Goal: Task Accomplishment & Management: Complete application form

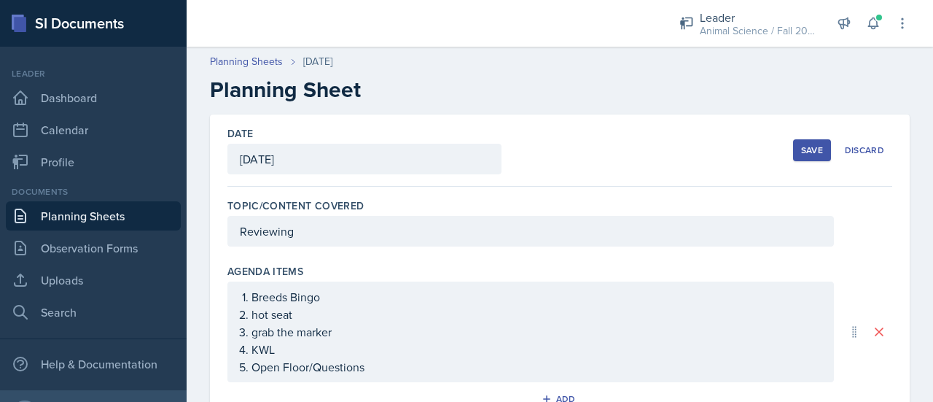
scroll to position [281, 0]
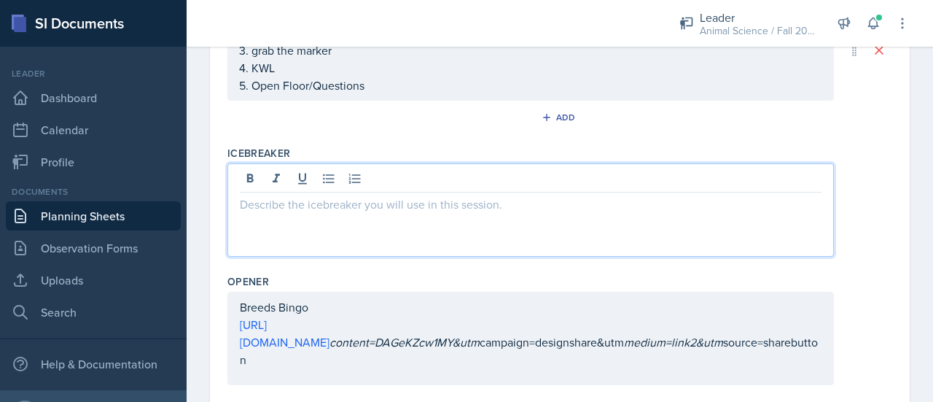
click at [398, 203] on p at bounding box center [531, 203] width 582 height 17
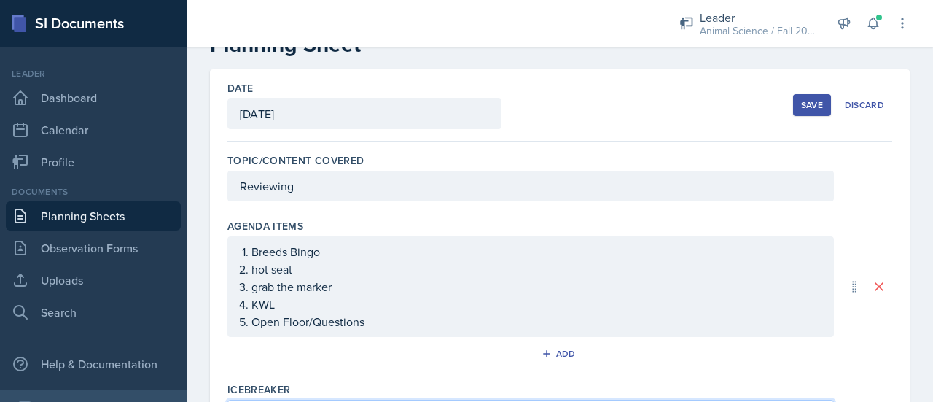
scroll to position [0, 0]
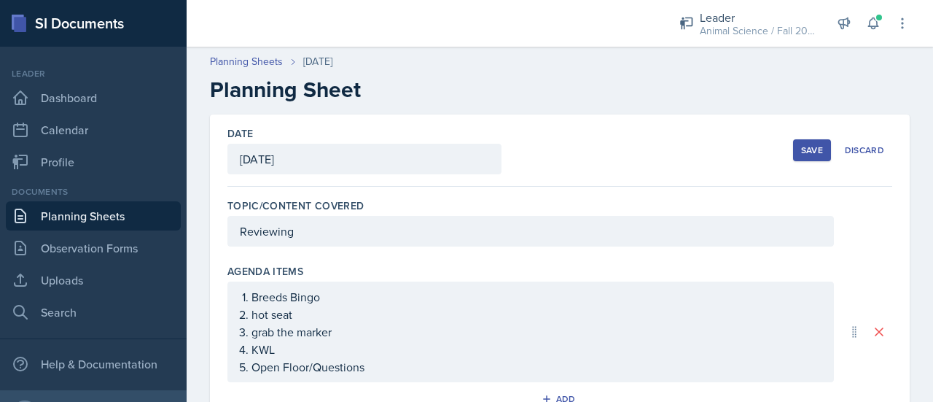
click at [793, 148] on button "Save" at bounding box center [812, 150] width 38 height 22
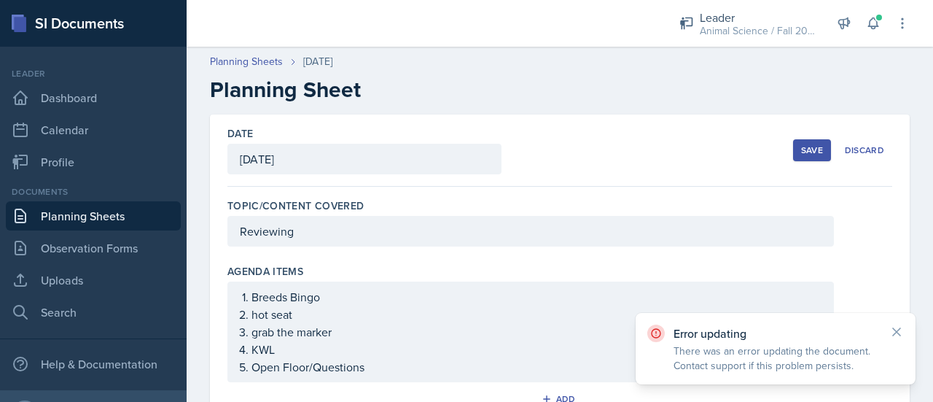
click at [440, 111] on header "Planning Sheets [DATE] Planning Sheet" at bounding box center [560, 78] width 746 height 78
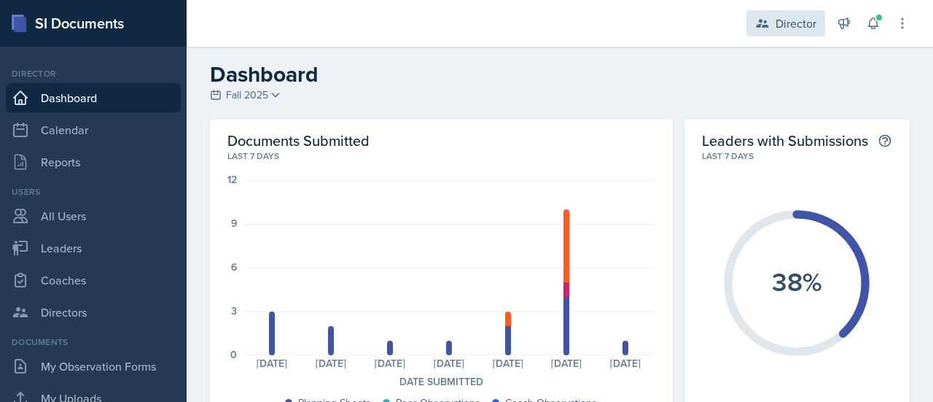
click at [803, 21] on div "Director" at bounding box center [796, 23] width 41 height 17
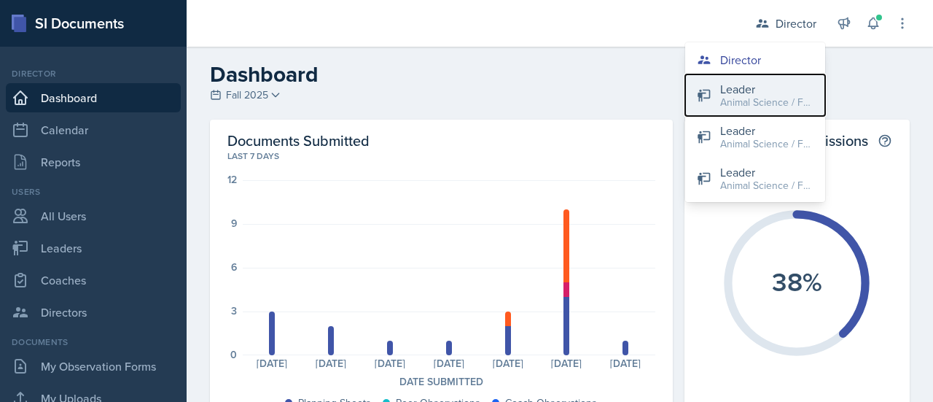
click at [776, 84] on div "Leader" at bounding box center [766, 88] width 93 height 17
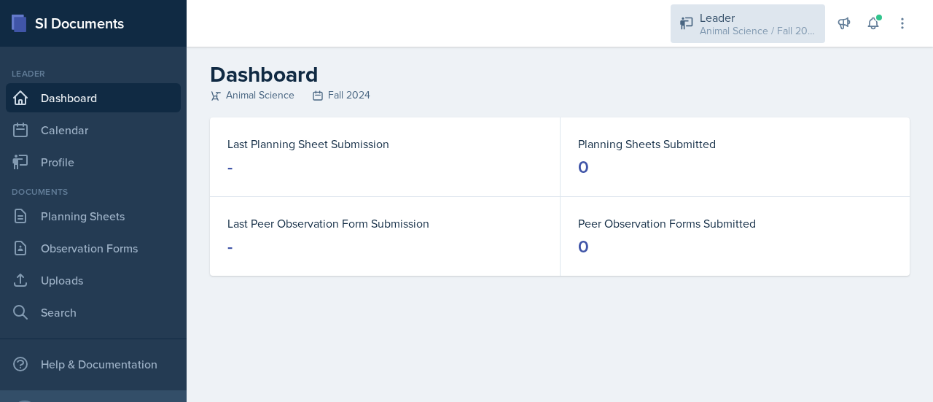
click at [755, 39] on div "Leader Animal Science / Fall 2024" at bounding box center [748, 23] width 155 height 39
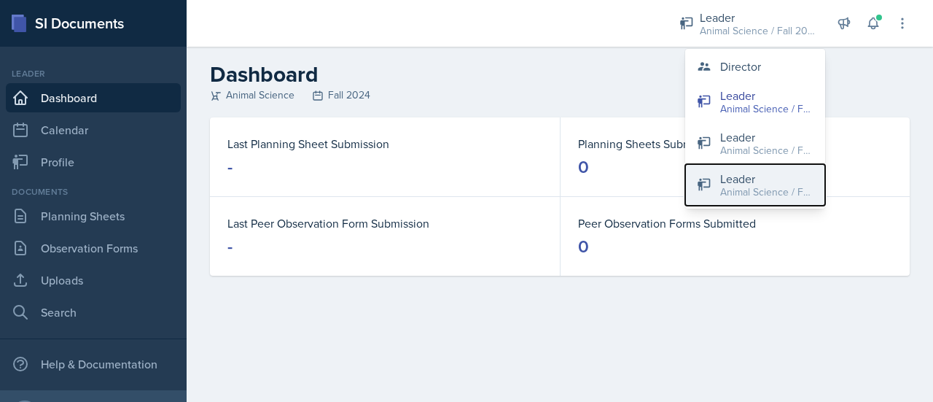
click at [753, 199] on div "Animal Science / Fall 2025" at bounding box center [766, 191] width 93 height 15
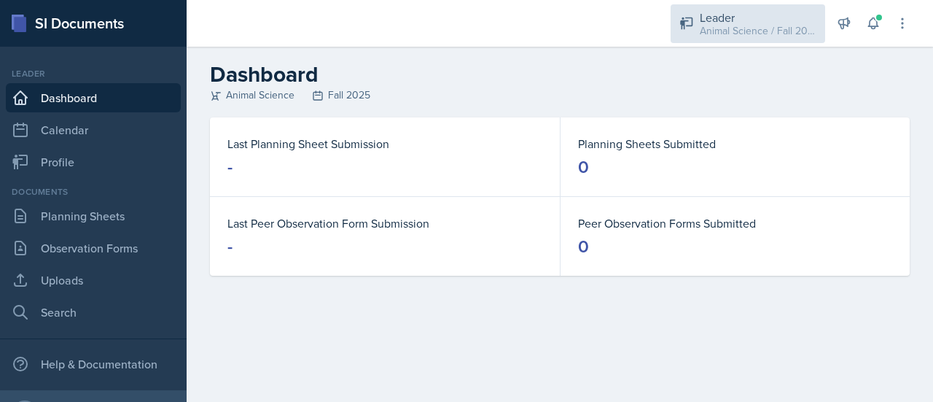
click at [721, 27] on div "Animal Science / Fall 2025" at bounding box center [758, 30] width 117 height 15
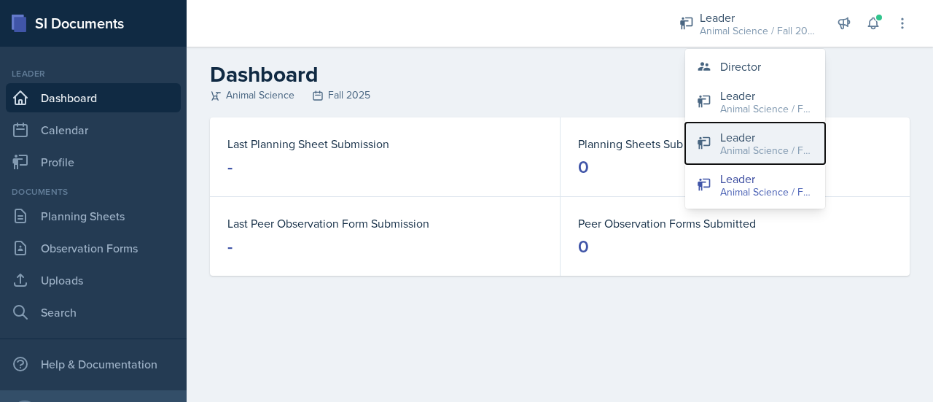
click at [736, 132] on div "Leader" at bounding box center [766, 136] width 93 height 17
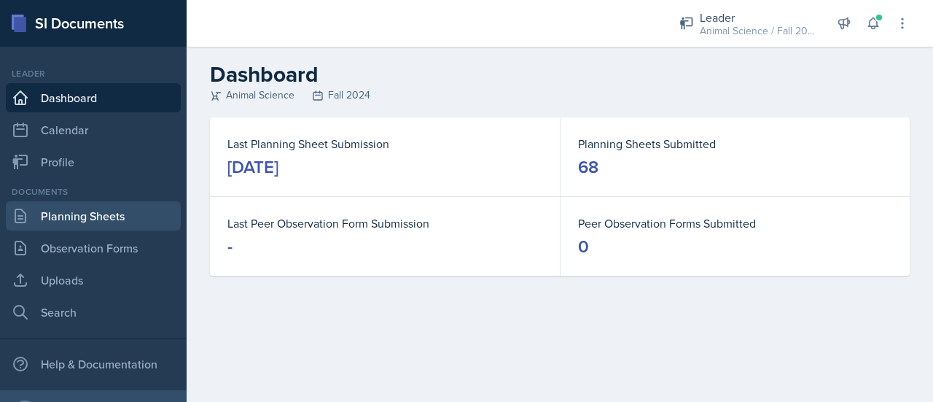
click at [106, 211] on link "Planning Sheets" at bounding box center [93, 215] width 175 height 29
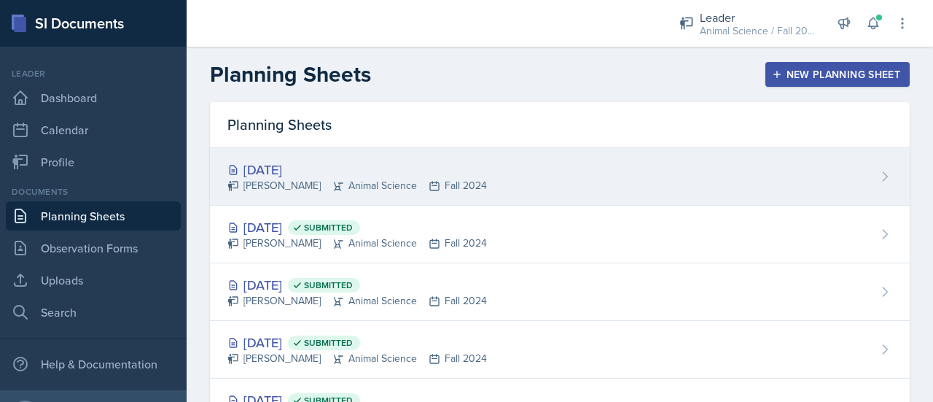
click at [389, 168] on div "[DATE]" at bounding box center [356, 170] width 259 height 20
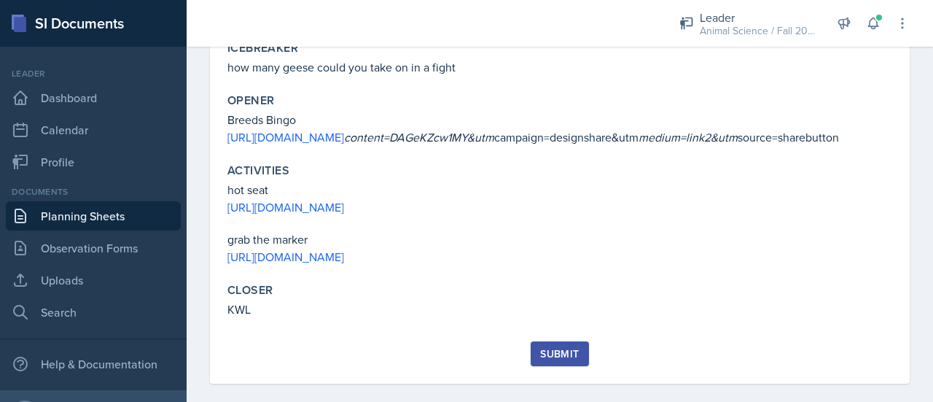
scroll to position [357, 0]
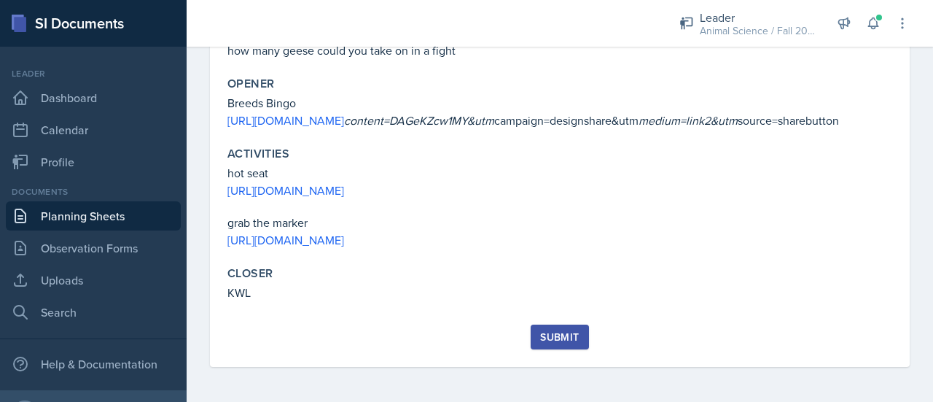
click at [557, 348] on button "Submit" at bounding box center [560, 336] width 58 height 25
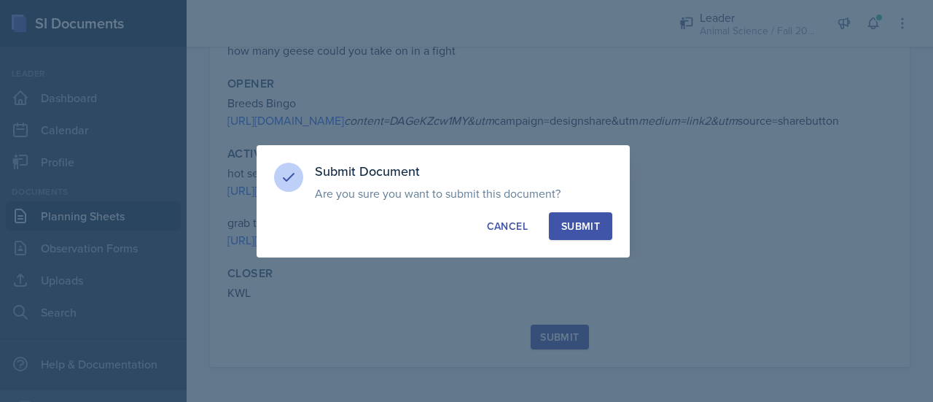
click at [594, 236] on button "Submit" at bounding box center [580, 226] width 63 height 28
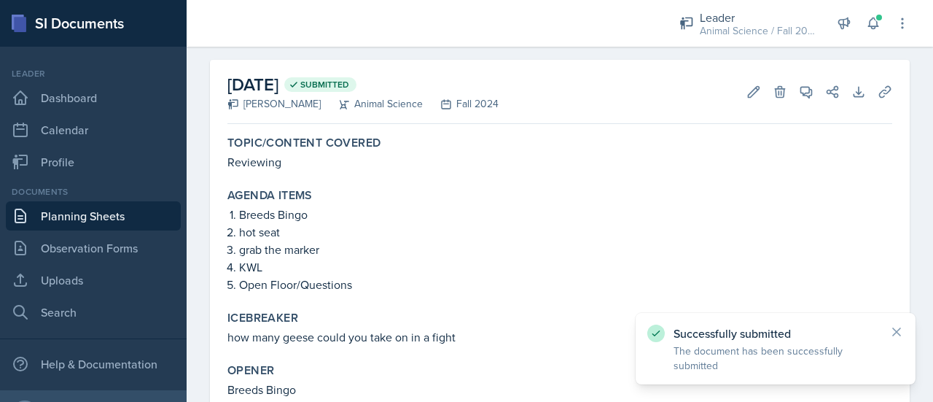
scroll to position [0, 0]
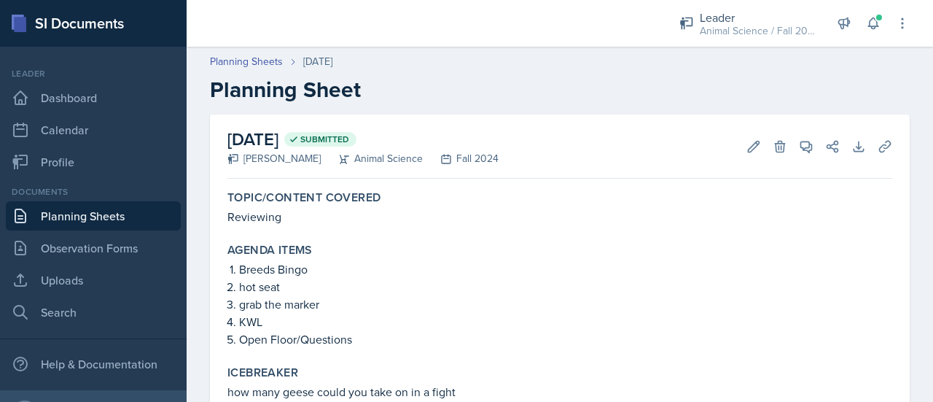
click at [125, 214] on link "Planning Sheets" at bounding box center [93, 215] width 175 height 29
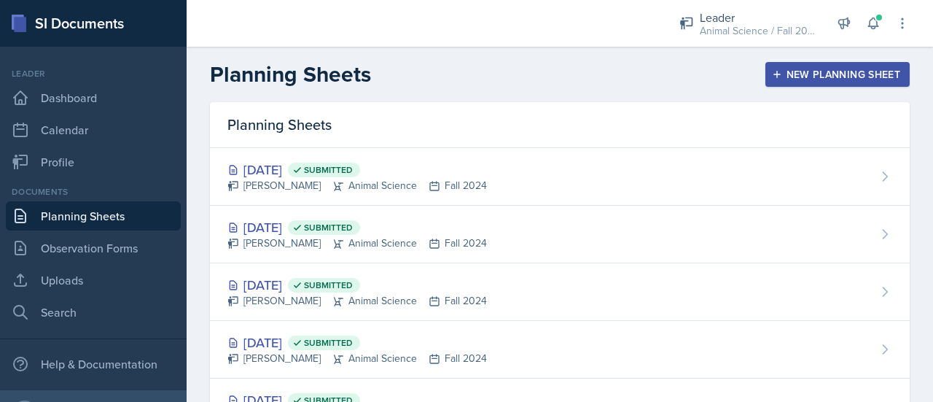
click at [796, 62] on button "New Planning Sheet" at bounding box center [837, 74] width 144 height 25
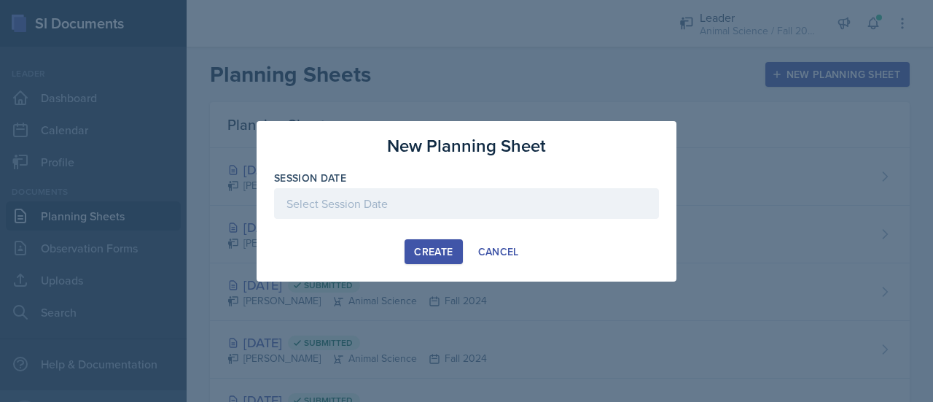
click at [427, 195] on div at bounding box center [466, 203] width 385 height 31
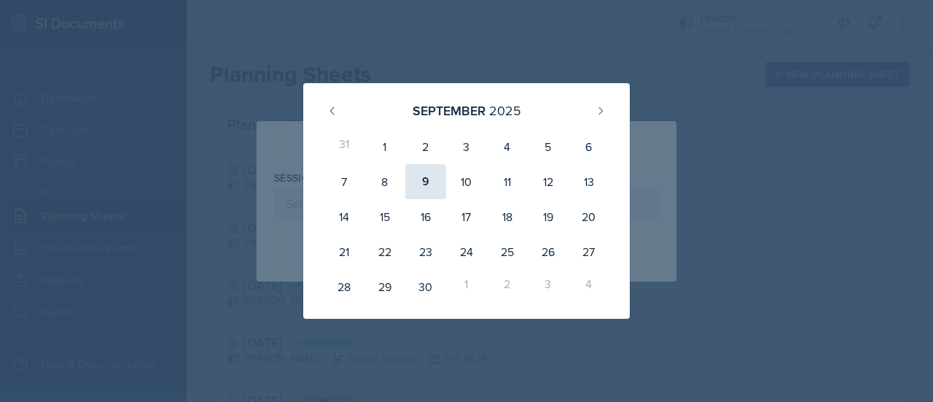
click at [432, 188] on div "9" at bounding box center [425, 181] width 41 height 35
type input "[DATE]"
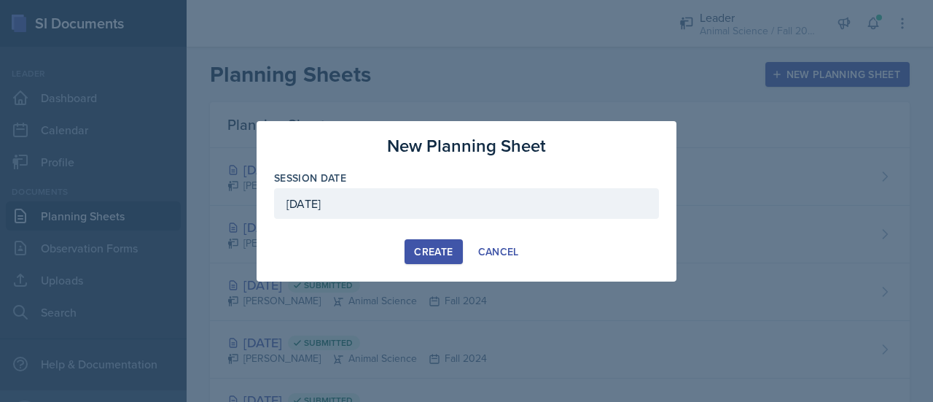
click at [440, 257] on div "Create" at bounding box center [433, 252] width 39 height 12
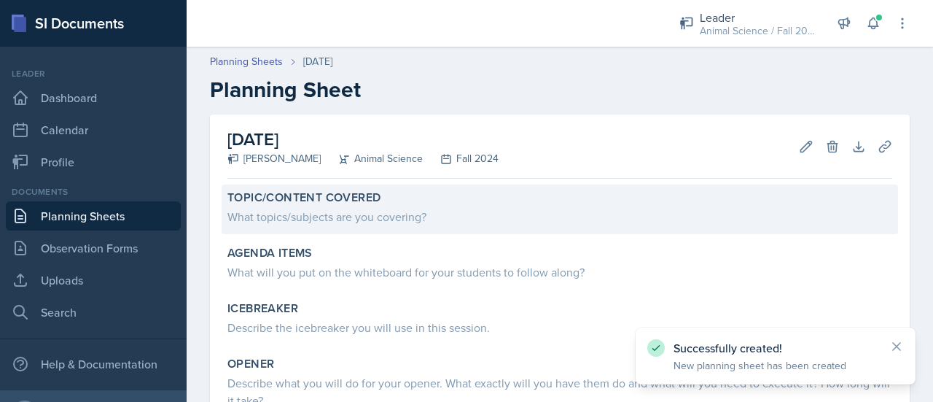
click at [437, 209] on div "What topics/subjects are you covering?" at bounding box center [559, 216] width 665 height 17
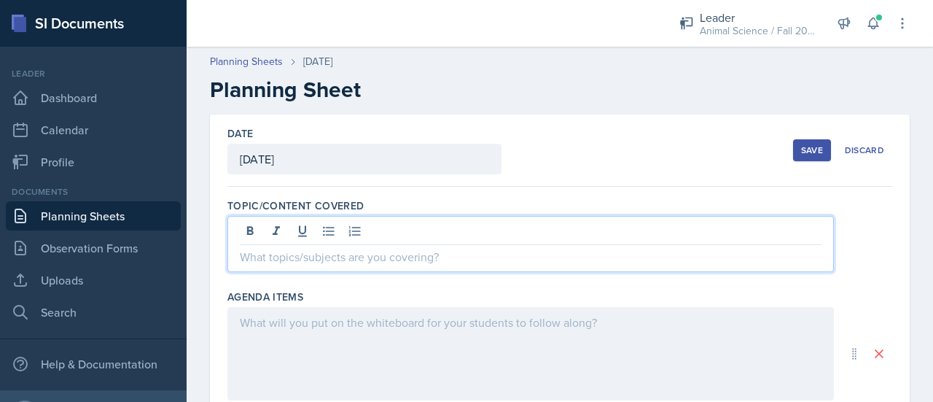
click at [448, 227] on div at bounding box center [530, 244] width 606 height 56
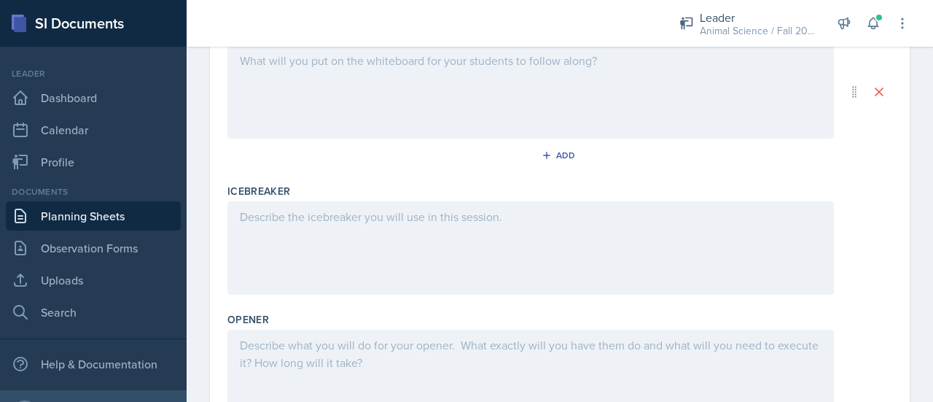
scroll to position [262, 0]
click at [453, 233] on div at bounding box center [530, 246] width 606 height 93
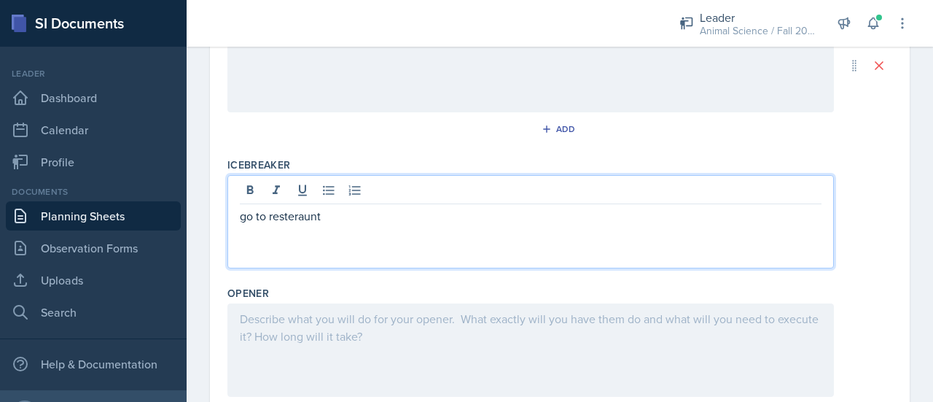
click at [273, 207] on p "go to resteraunt" at bounding box center [531, 215] width 582 height 17
click at [273, 214] on p "go to resteraunt" at bounding box center [531, 215] width 582 height 17
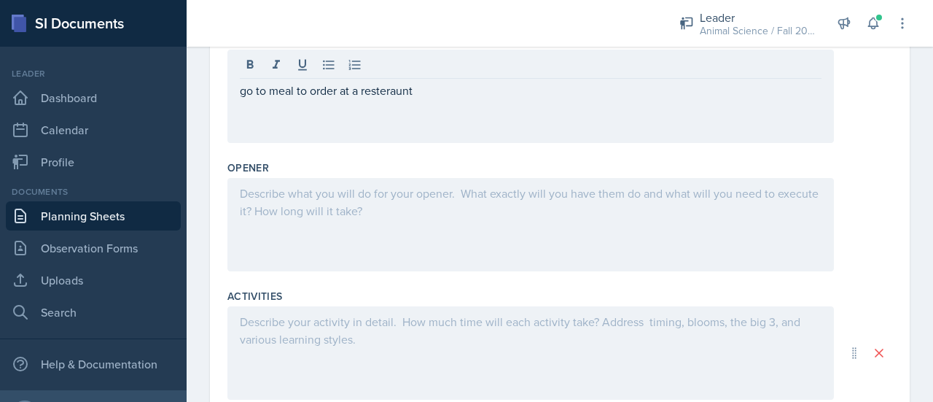
click at [380, 209] on div at bounding box center [530, 224] width 606 height 93
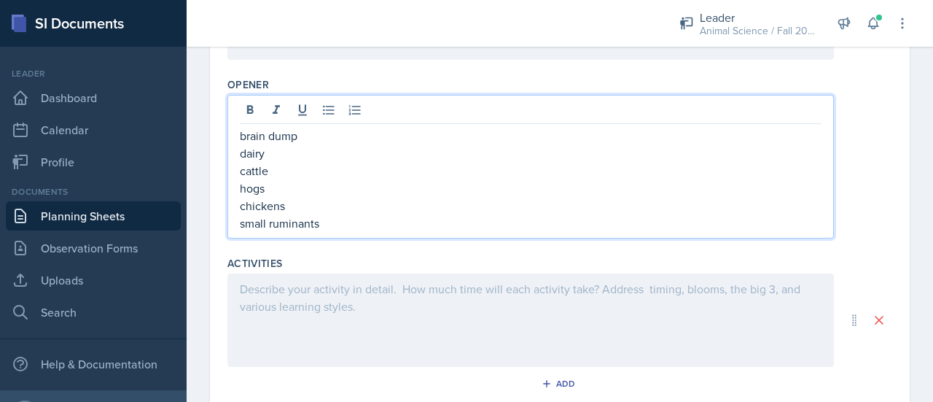
scroll to position [574, 0]
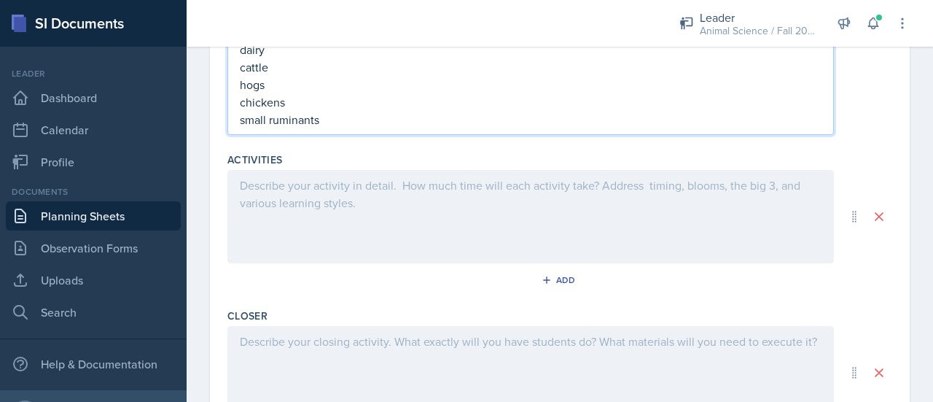
click at [380, 209] on div at bounding box center [530, 216] width 606 height 93
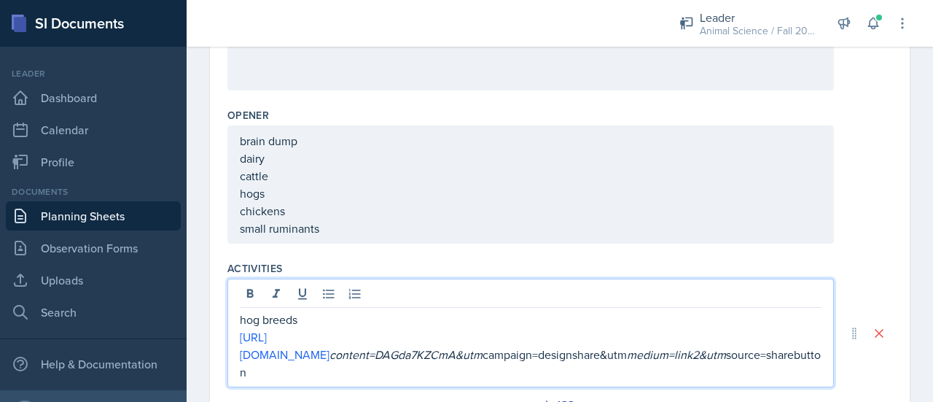
scroll to position [442, 0]
click at [453, 170] on p "cattle" at bounding box center [531, 173] width 582 height 17
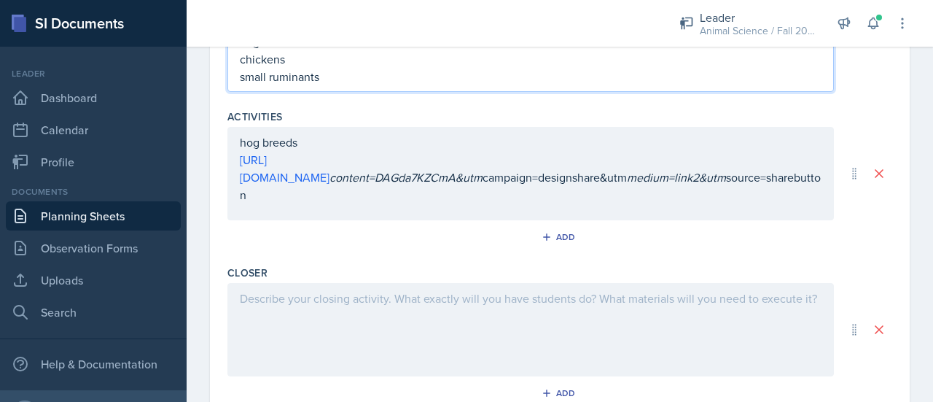
scroll to position [674, 0]
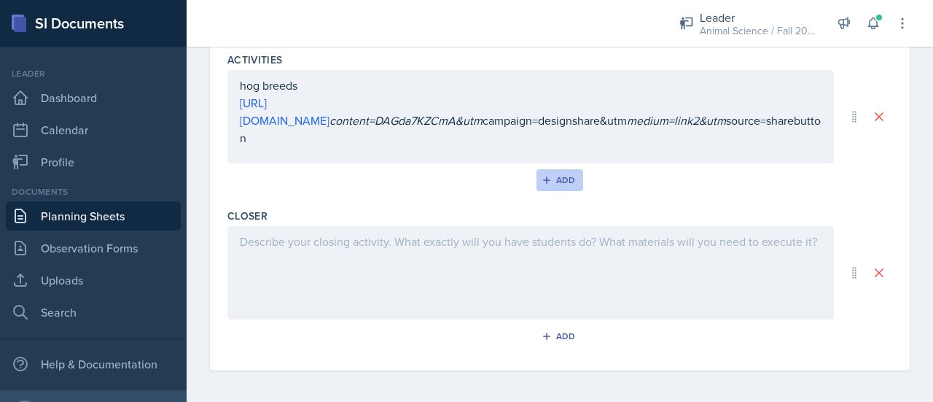
click at [547, 181] on div "Add" at bounding box center [559, 180] width 31 height 12
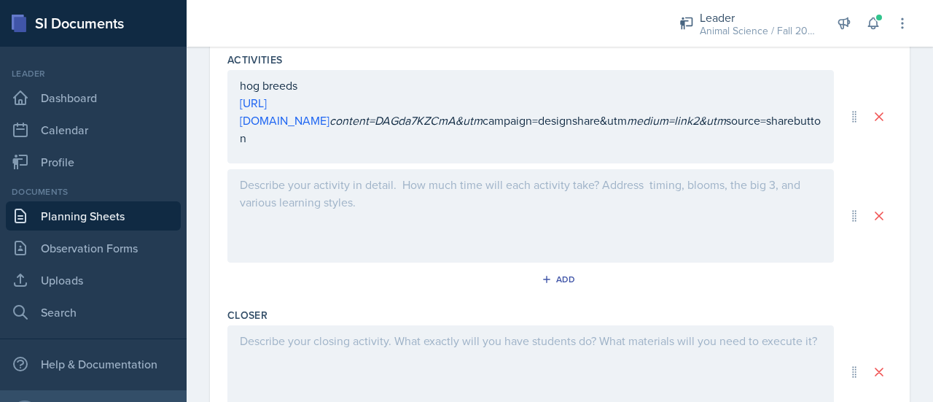
scroll to position [748, 0]
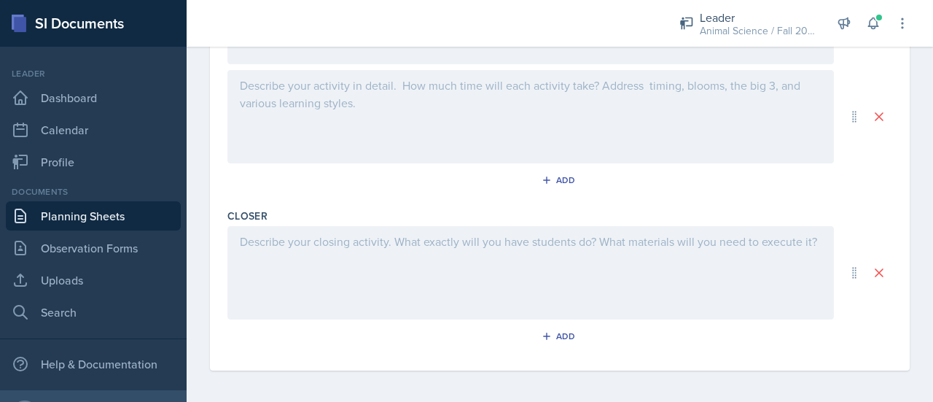
click at [463, 297] on div at bounding box center [530, 272] width 606 height 93
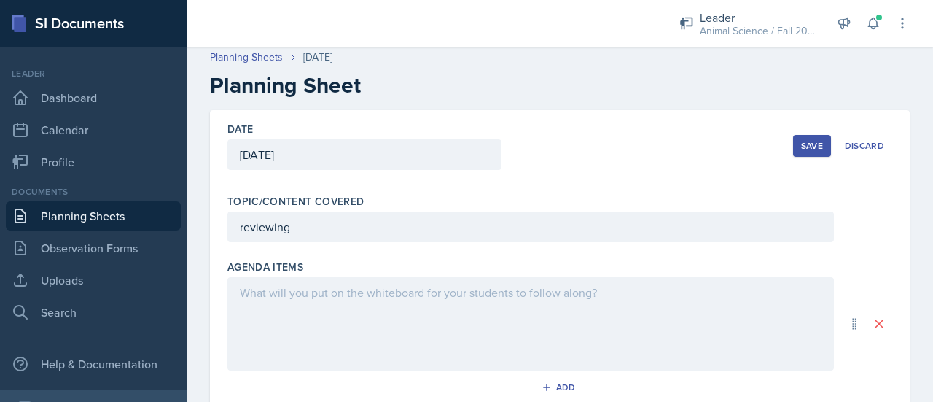
scroll to position [0, 0]
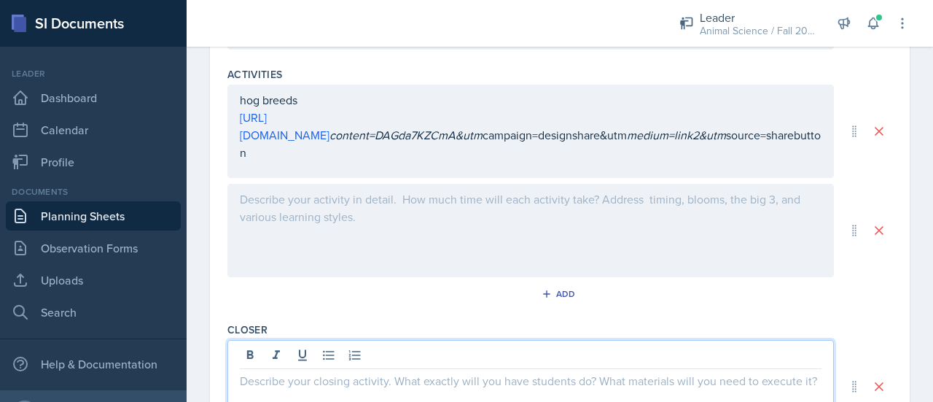
click at [354, 224] on div at bounding box center [530, 230] width 606 height 93
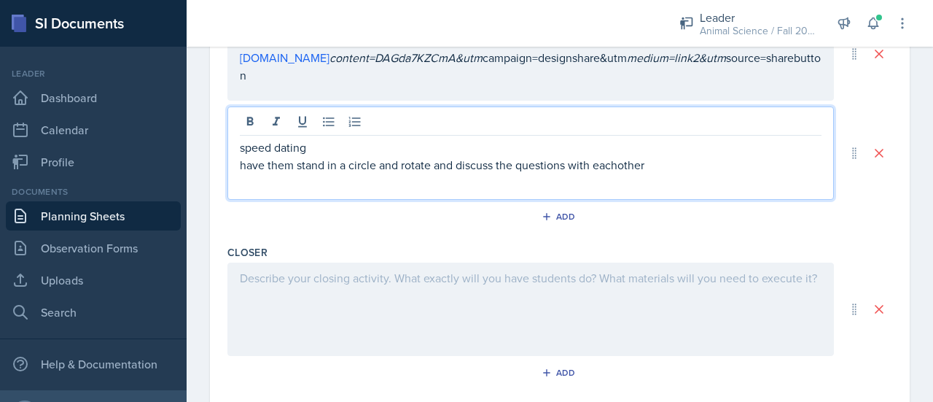
scroll to position [713, 0]
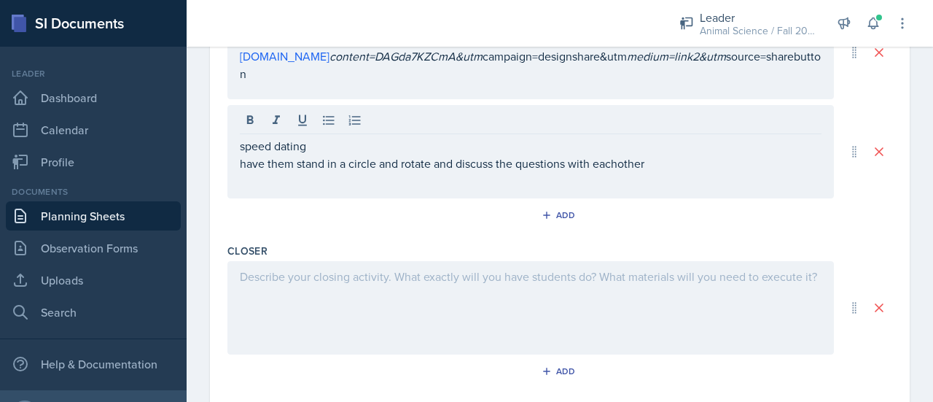
click at [397, 172] on div "speed dating have them stand in a circle and rotate and discuss the questions w…" at bounding box center [530, 151] width 606 height 93
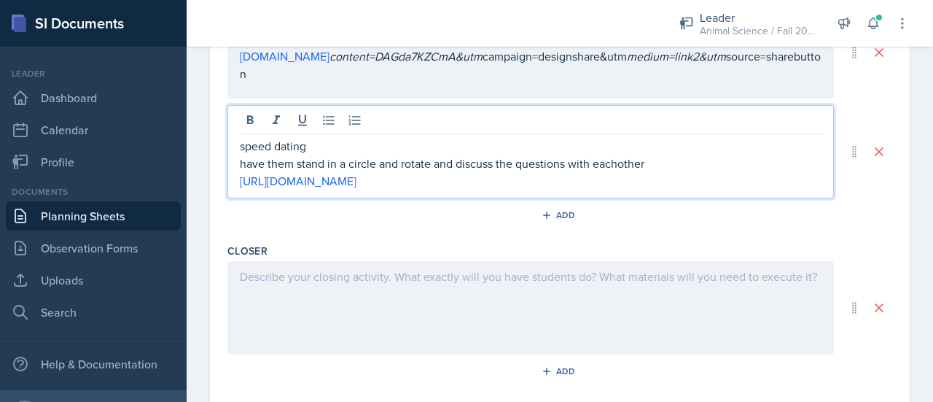
scroll to position [748, 0]
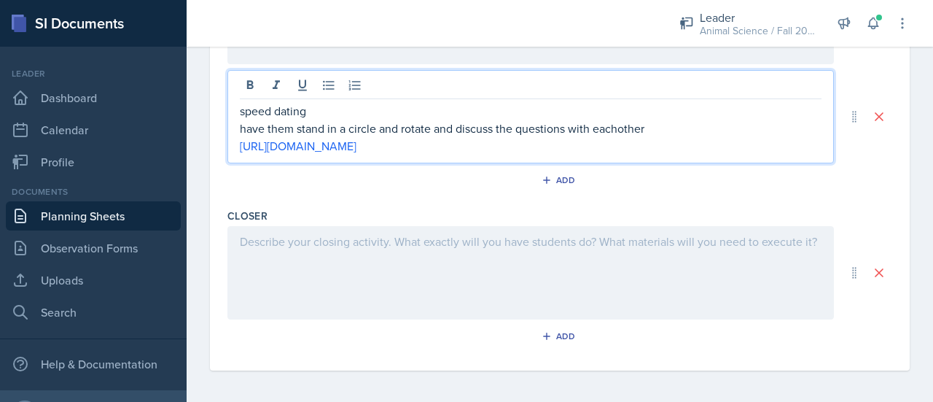
click at [545, 269] on div at bounding box center [530, 272] width 606 height 93
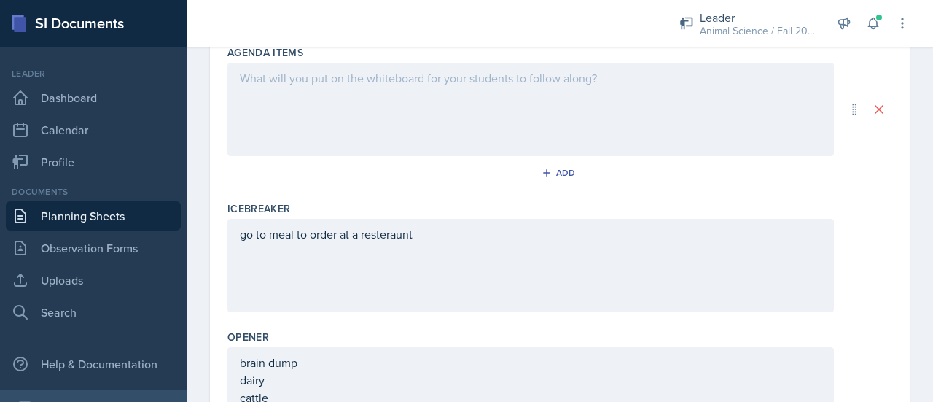
scroll to position [0, 0]
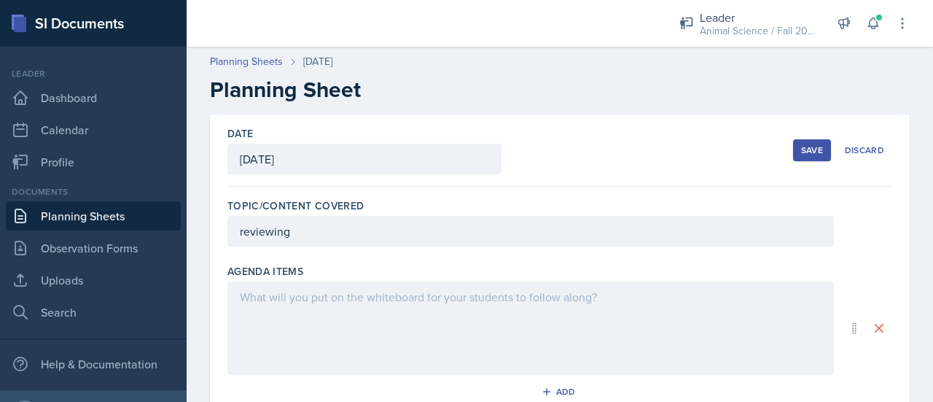
click at [793, 162] on div "Save Discard" at bounding box center [842, 150] width 99 height 34
click at [801, 153] on div "Save" at bounding box center [812, 150] width 22 height 12
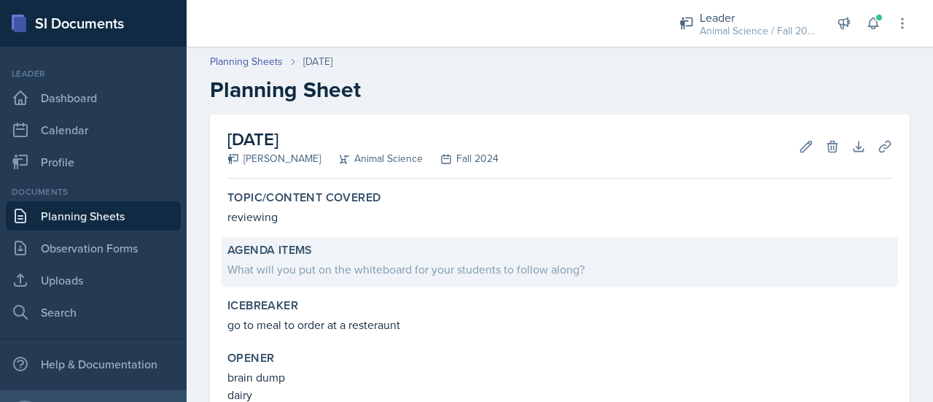
click at [376, 266] on div "What will you put on the whiteboard for your students to follow along?" at bounding box center [559, 268] width 665 height 17
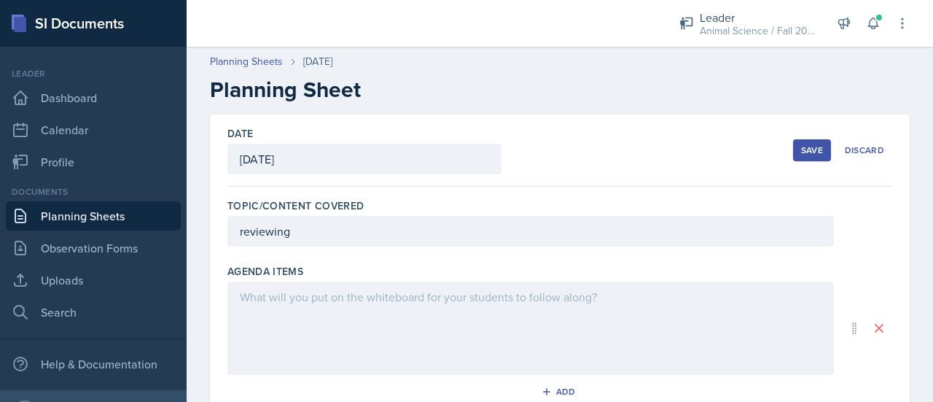
click at [397, 324] on div at bounding box center [530, 327] width 606 height 93
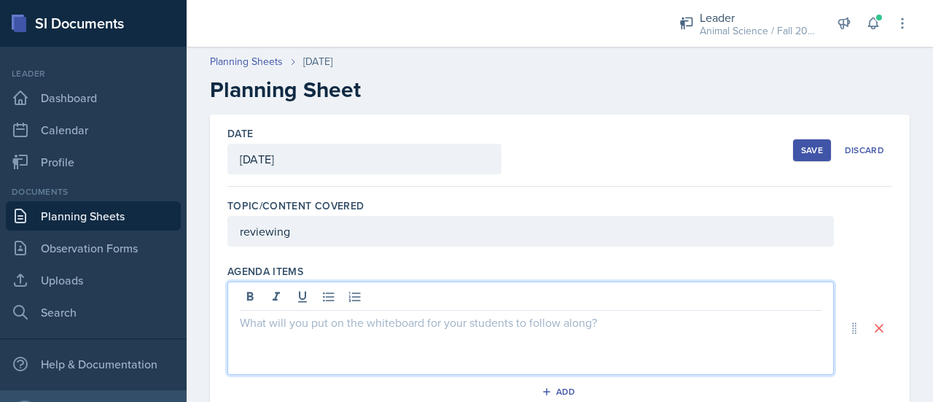
paste div
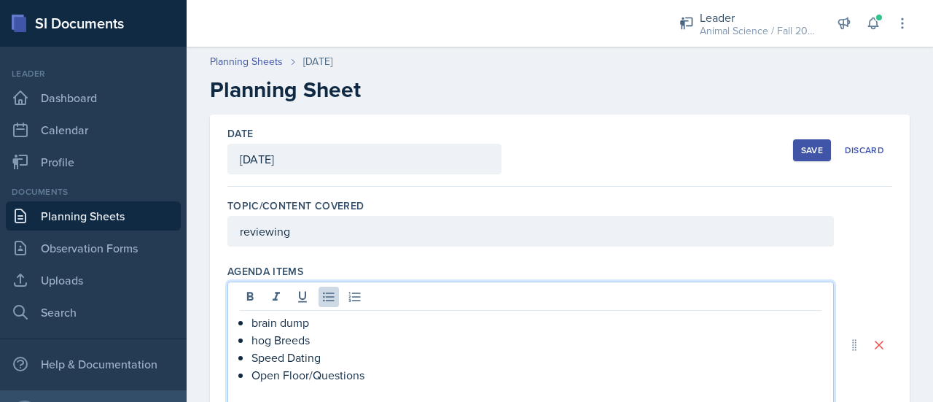
scroll to position [1, 0]
click at [802, 152] on div "Save" at bounding box center [812, 150] width 22 height 12
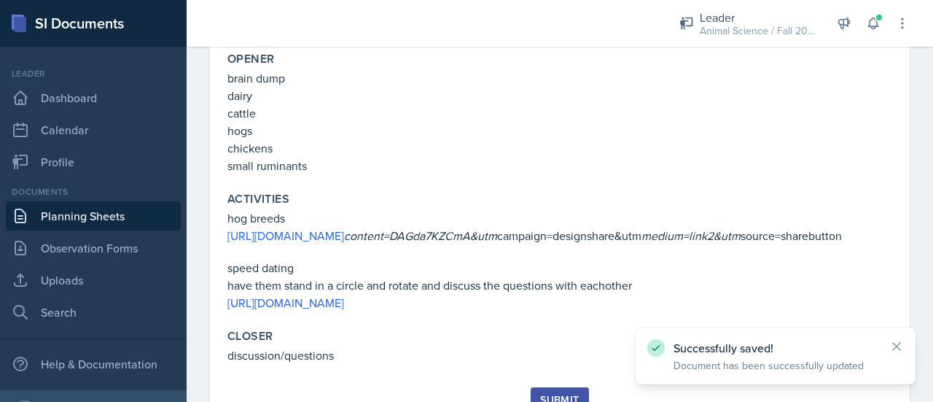
scroll to position [442, 0]
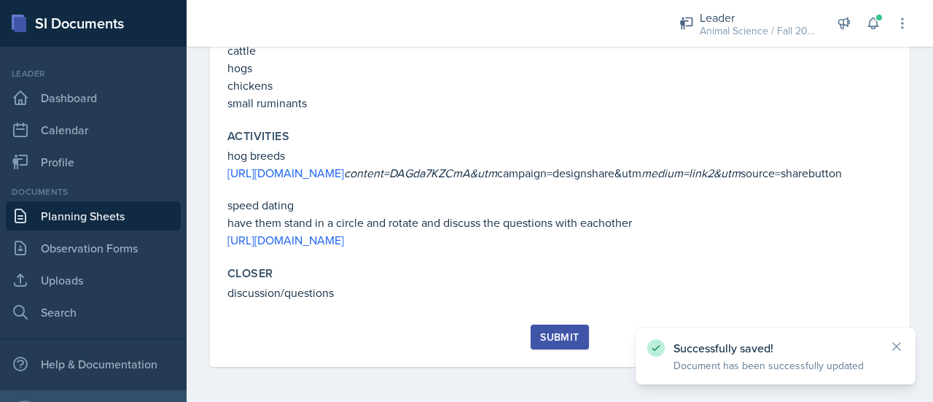
click at [564, 334] on div "Submit" at bounding box center [559, 337] width 39 height 12
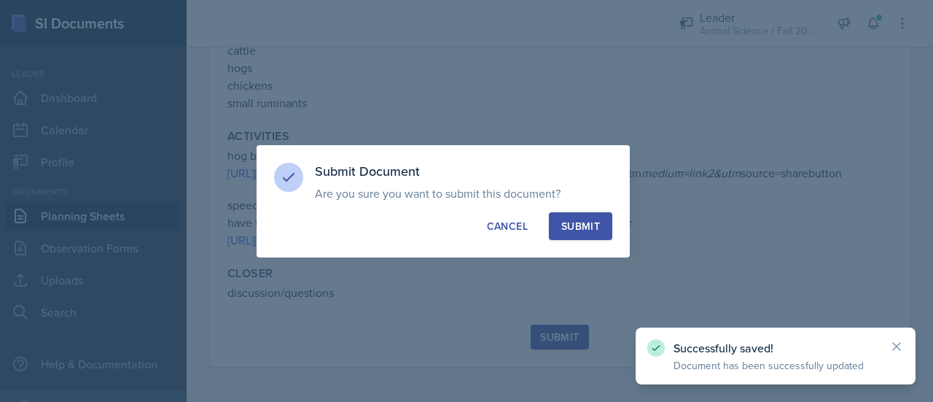
click at [597, 226] on div "Submit" at bounding box center [580, 226] width 39 height 15
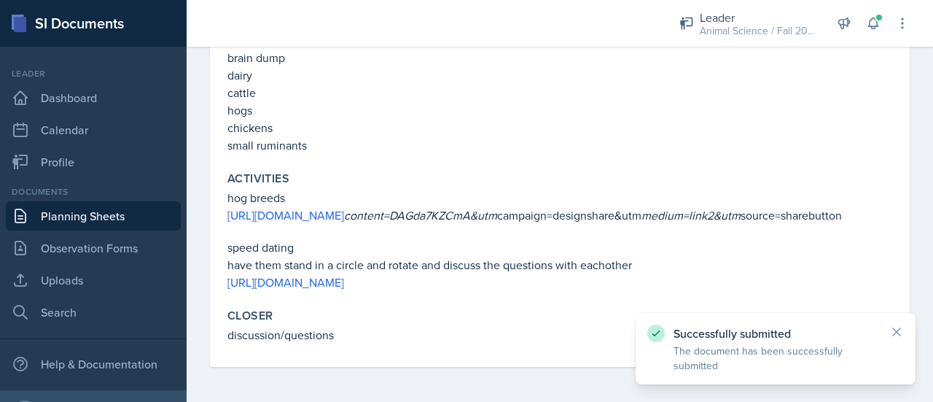
scroll to position [0, 0]
